Goal: Understand process/instructions: Learn how to perform a task or action

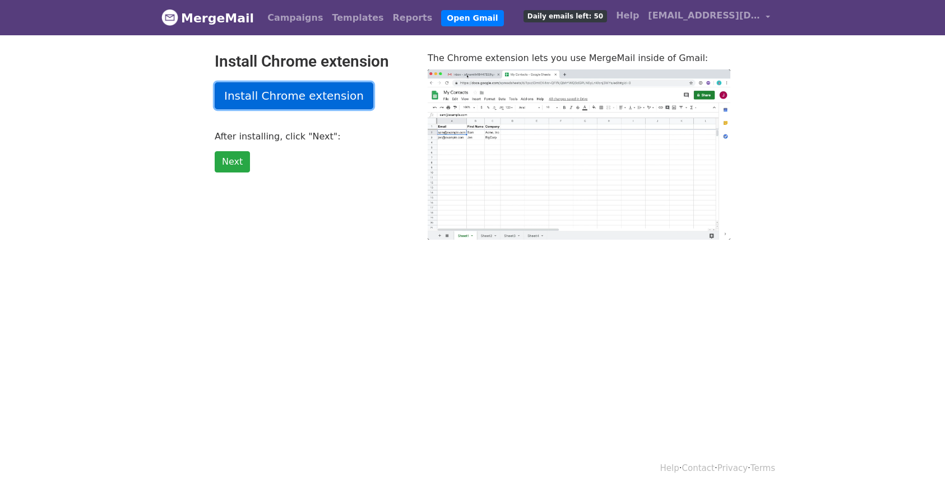
click at [294, 93] on link "Install Chrome extension" at bounding box center [294, 95] width 159 height 27
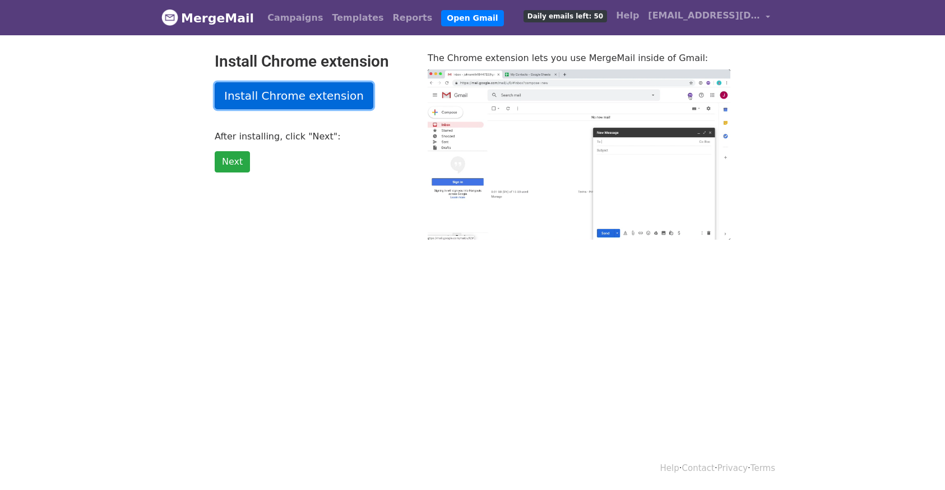
type input "9.65"
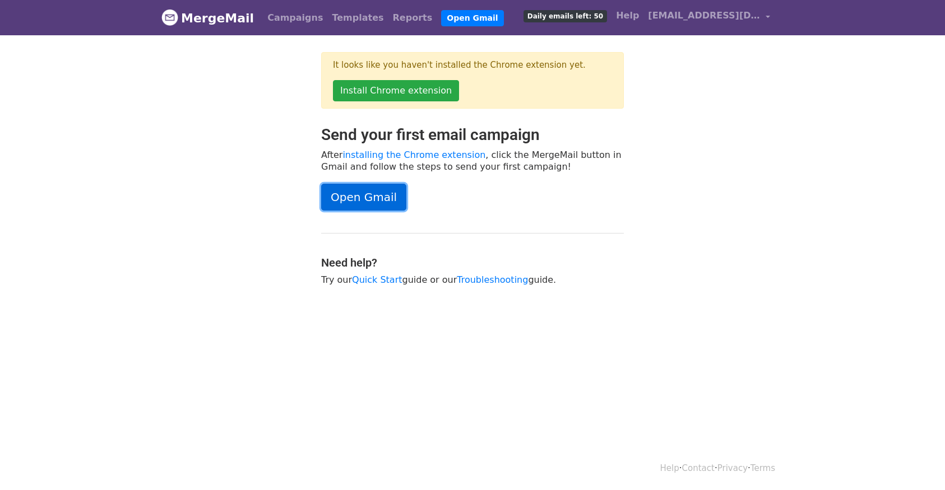
click at [360, 196] on link "Open Gmail" at bounding box center [363, 197] width 85 height 27
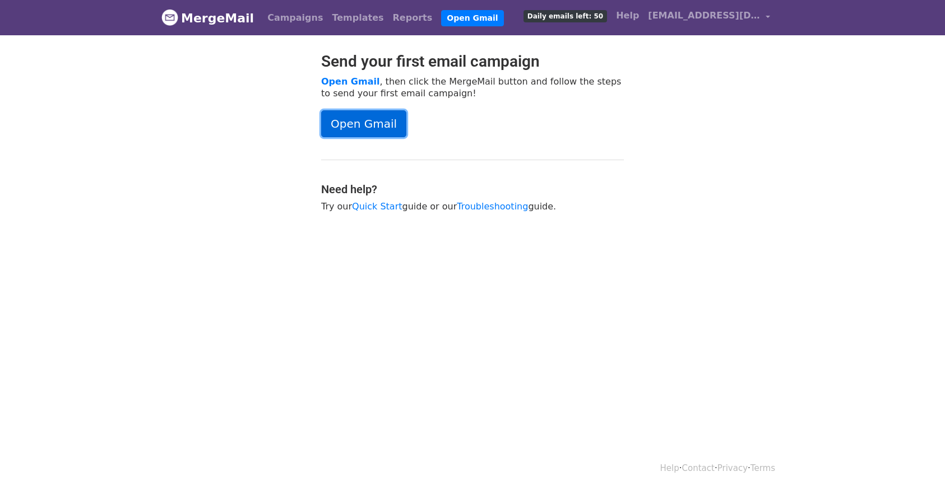
click at [364, 129] on link "Open Gmail" at bounding box center [363, 123] width 85 height 27
click at [351, 126] on link "Open Gmail" at bounding box center [363, 123] width 85 height 27
click at [379, 208] on link "Quick Start" at bounding box center [377, 206] width 50 height 11
click at [354, 77] on link "Open Gmail" at bounding box center [350, 81] width 58 height 11
click at [747, 16] on span "[EMAIL_ADDRESS][DOMAIN_NAME]" at bounding box center [704, 15] width 112 height 13
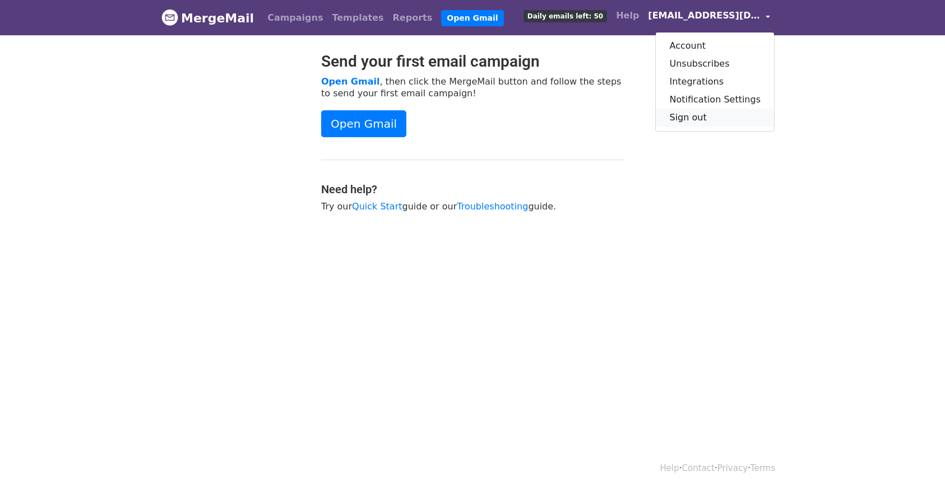
click at [704, 117] on link "Sign out" at bounding box center [715, 118] width 118 height 18
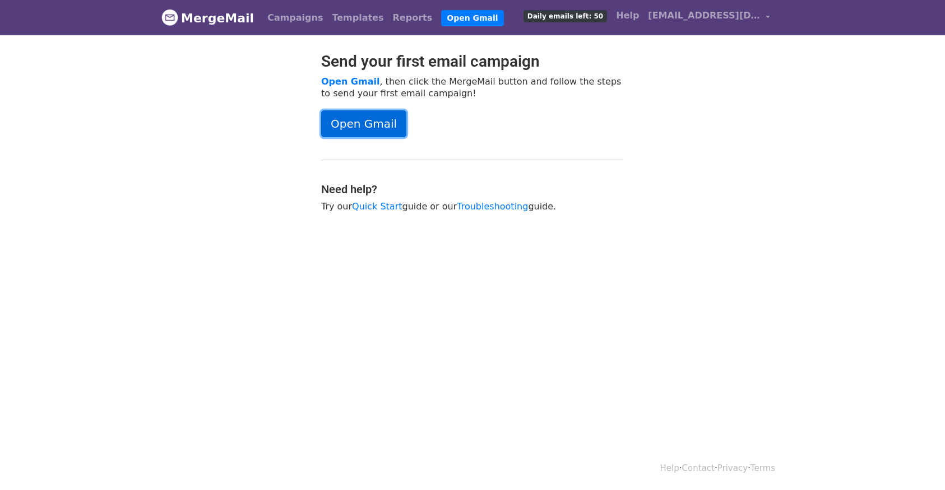
click at [365, 126] on link "Open Gmail" at bounding box center [363, 123] width 85 height 27
click at [284, 20] on link "Campaigns" at bounding box center [295, 18] width 64 height 22
click at [643, 15] on link "Help" at bounding box center [627, 15] width 32 height 22
click at [368, 127] on link "Open Gmail" at bounding box center [363, 123] width 85 height 27
